Goal: Task Accomplishment & Management: Complete application form

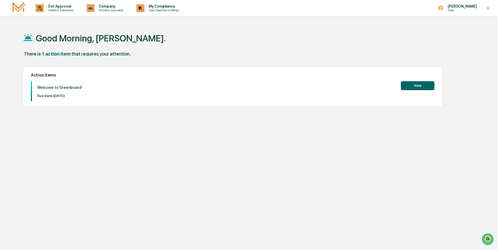
click at [424, 87] on button "View" at bounding box center [417, 85] width 33 height 9
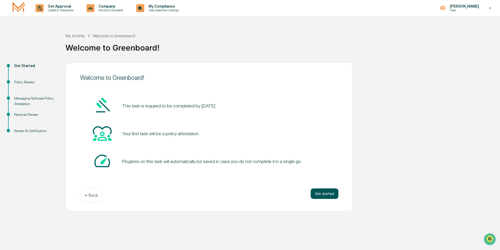
click at [324, 193] on button "Get started" at bounding box center [325, 193] width 28 height 10
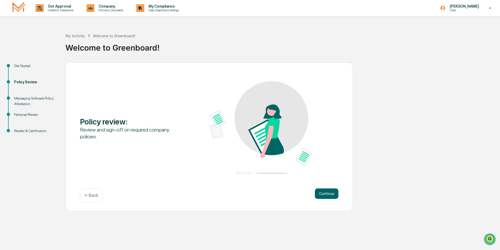
click at [324, 193] on button "Continue" at bounding box center [327, 193] width 24 height 10
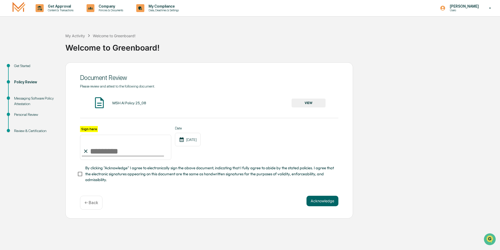
click at [97, 151] on input "Sign here" at bounding box center [125, 146] width 91 height 25
type input "**********"
click at [330, 204] on button "Acknowledge" at bounding box center [323, 200] width 32 height 10
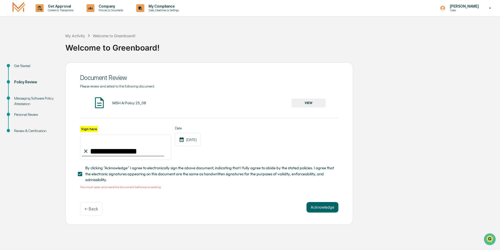
click at [117, 174] on span "By clicking "Acknowledge" I agree to electronically sign the above document, in…" at bounding box center [209, 174] width 249 height 18
click at [312, 102] on button "VIEW" at bounding box center [309, 102] width 34 height 9
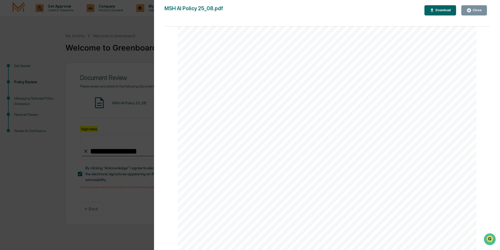
scroll to position [983, 0]
click at [235, 194] on div "AI Policy Generative Artificial Intelligence [PERSON_NAME] & Co., Member FINRA/…" at bounding box center [327, 56] width 299 height 387
click at [481, 13] on div "Close" at bounding box center [474, 10] width 15 height 5
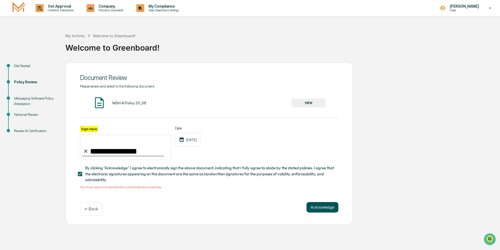
click at [325, 208] on button "Acknowledge" at bounding box center [323, 207] width 32 height 10
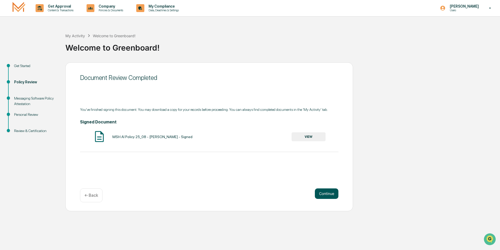
click at [326, 195] on button "Continue" at bounding box center [327, 193] width 24 height 10
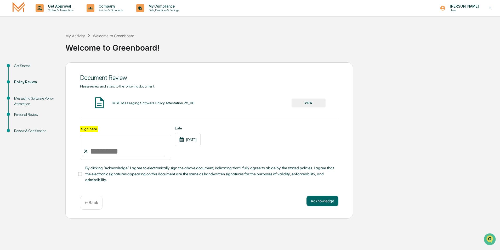
click at [307, 104] on button "VIEW" at bounding box center [309, 102] width 34 height 9
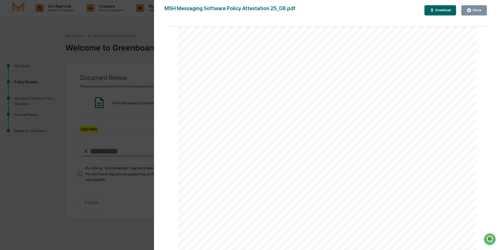
click at [480, 12] on div "Close" at bounding box center [477, 10] width 10 height 4
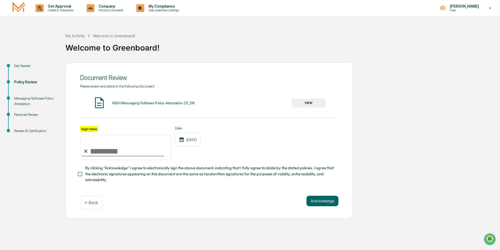
click at [119, 154] on input "Sign here" at bounding box center [125, 146] width 91 height 25
type input "**********"
click at [331, 202] on button "Acknowledge" at bounding box center [323, 200] width 32 height 10
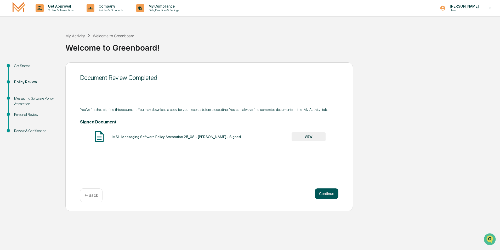
click at [324, 194] on button "Continue" at bounding box center [327, 193] width 24 height 10
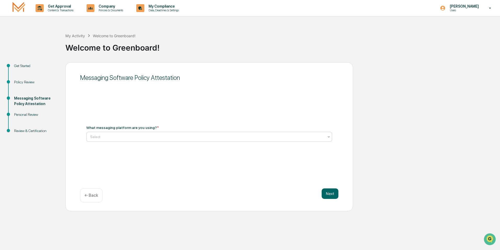
click at [139, 136] on div at bounding box center [207, 136] width 234 height 5
click at [126, 137] on div at bounding box center [207, 136] width 234 height 5
click at [174, 135] on div at bounding box center [207, 136] width 234 height 5
click at [216, 97] on div "Messaging Software Policy Attestation What messaging platform are you using? * …" at bounding box center [209, 136] width 288 height 149
click at [221, 138] on div at bounding box center [207, 136] width 234 height 5
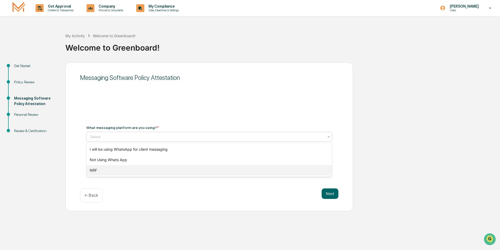
click at [112, 172] on div "NRF" at bounding box center [209, 170] width 245 height 10
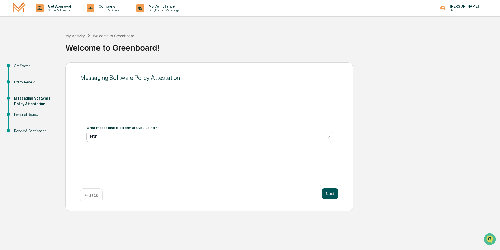
click at [334, 192] on button "Next" at bounding box center [330, 193] width 17 height 10
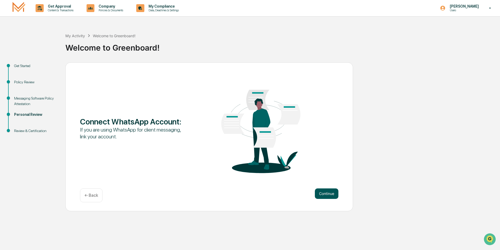
click at [326, 194] on button "Continue" at bounding box center [327, 193] width 24 height 10
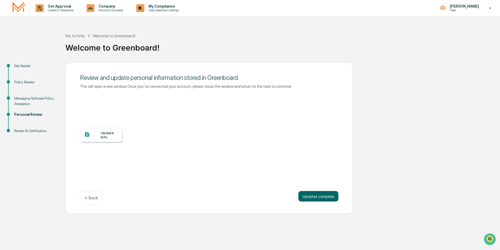
click at [111, 136] on div "Update Info" at bounding box center [110, 135] width 18 height 8
click at [308, 194] on button "Updates complete" at bounding box center [318, 196] width 40 height 10
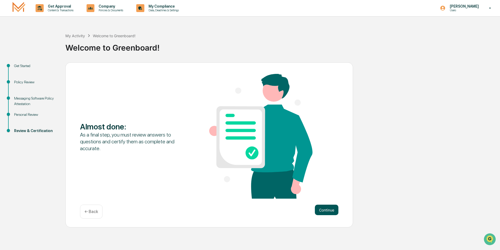
click at [327, 207] on button "Continue" at bounding box center [327, 209] width 24 height 10
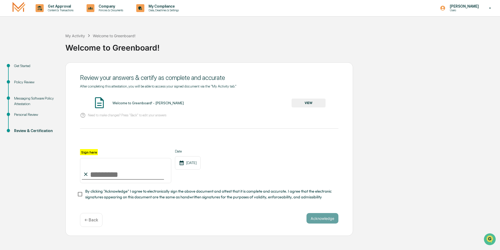
click at [125, 169] on input "Sign here" at bounding box center [125, 170] width 91 height 25
type input "**********"
click at [316, 105] on button "VIEW" at bounding box center [309, 102] width 34 height 9
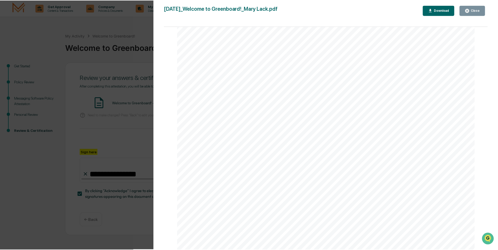
scroll to position [76, 0]
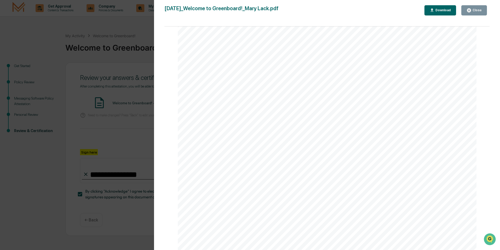
click at [476, 12] on div "Close" at bounding box center [477, 10] width 10 height 4
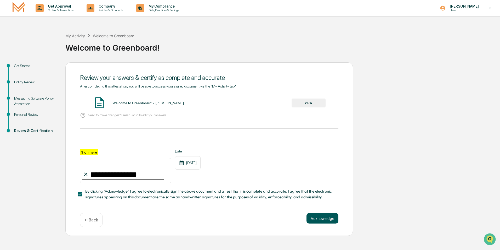
click at [325, 219] on button "Acknowledge" at bounding box center [323, 218] width 32 height 10
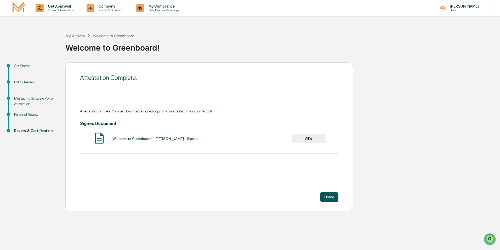
click at [332, 199] on button "Home" at bounding box center [329, 196] width 18 height 10
